Goal: Navigation & Orientation: Find specific page/section

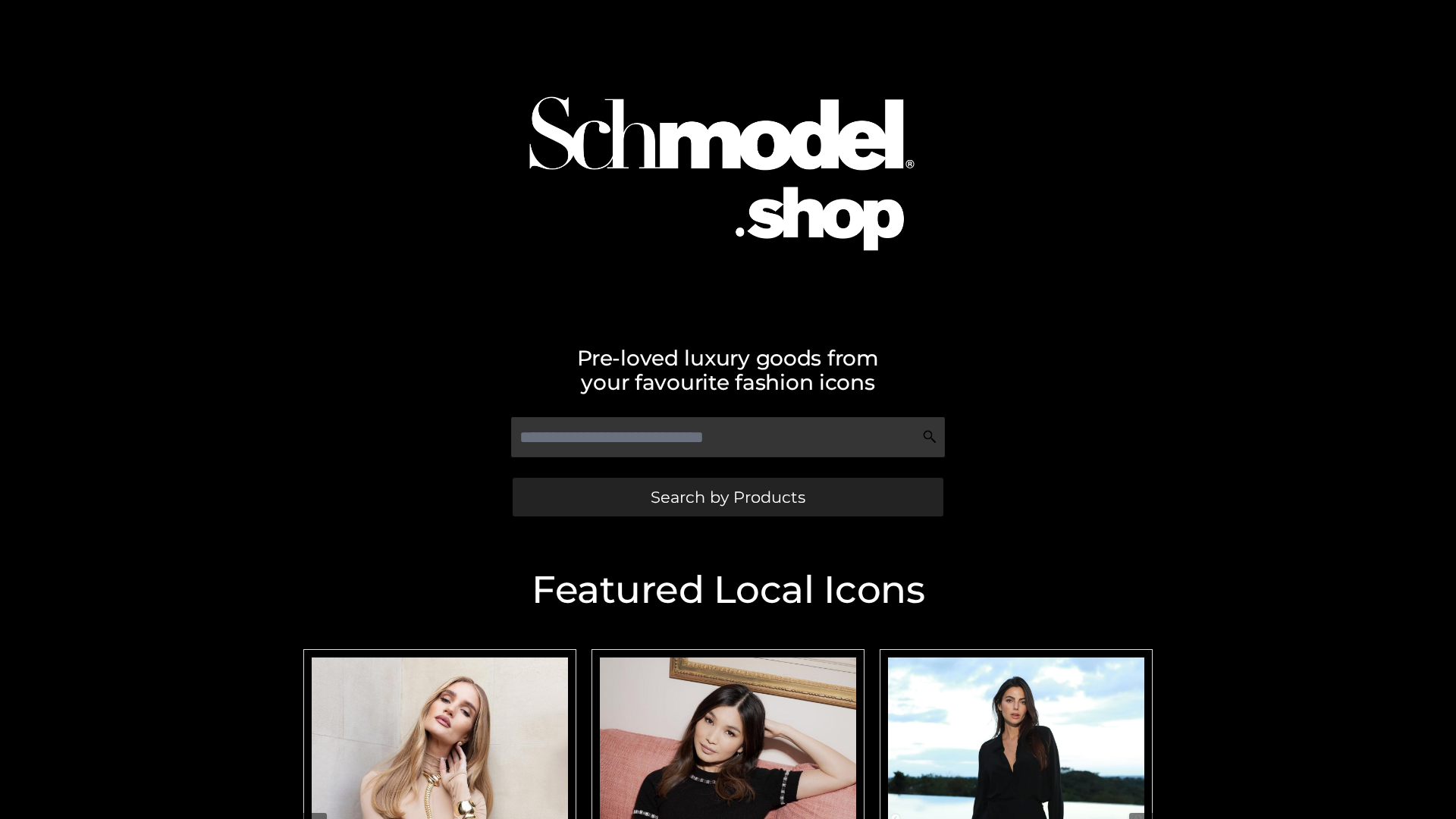
click at [728, 497] on span "Search by Products" at bounding box center [728, 496] width 154 height 16
